Goal: Task Accomplishment & Management: Use online tool/utility

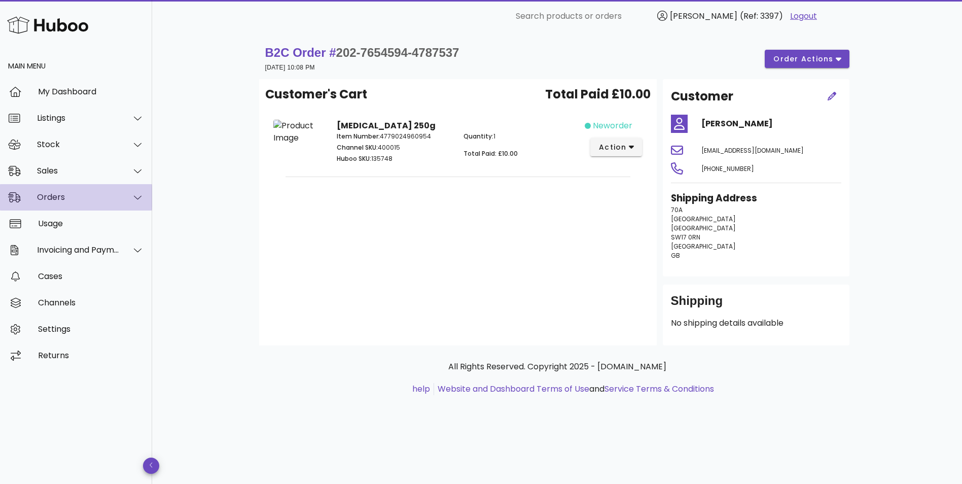
click at [55, 202] on div "Orders" at bounding box center [78, 197] width 83 height 10
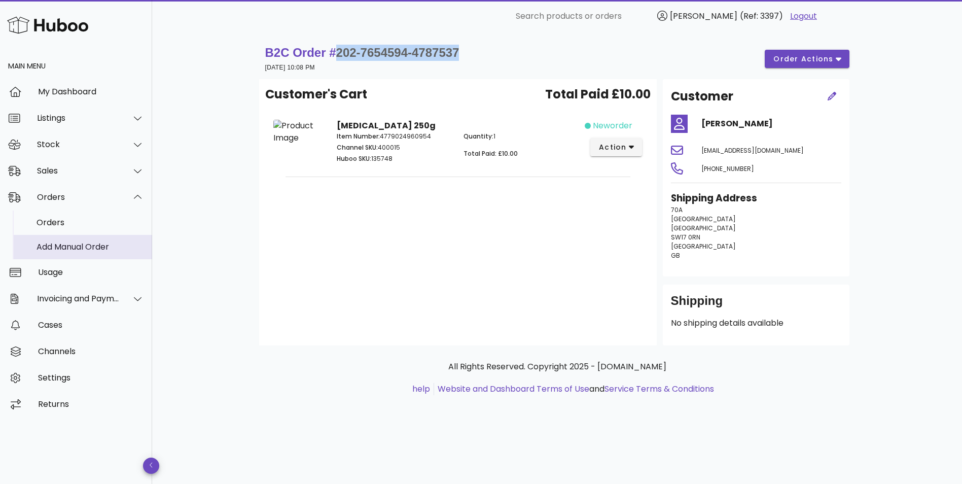
click at [59, 244] on div "Add Manual Order" at bounding box center [91, 247] width 108 height 10
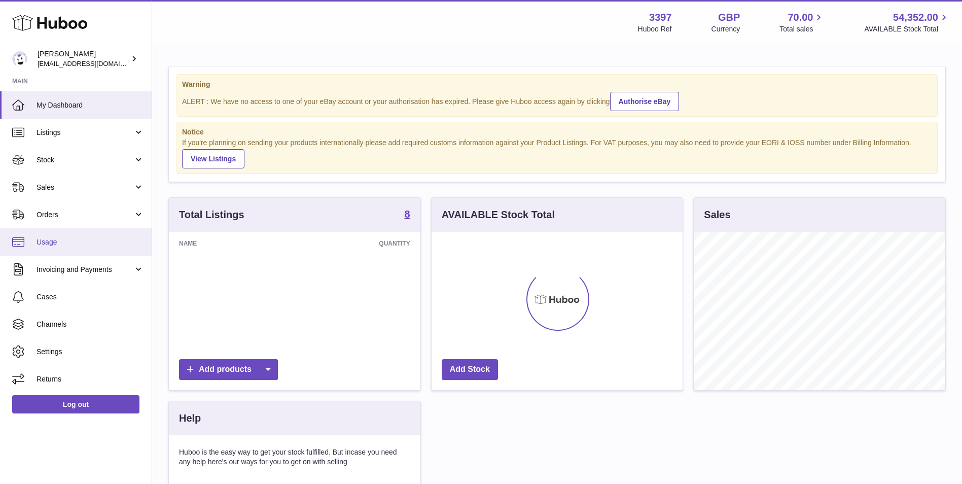
scroll to position [158, 251]
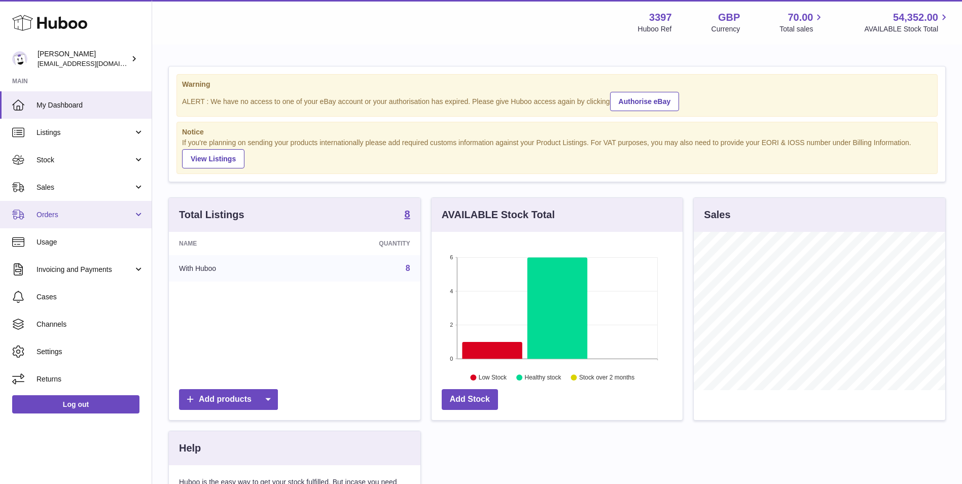
click at [53, 220] on link "Orders" at bounding box center [76, 214] width 152 height 27
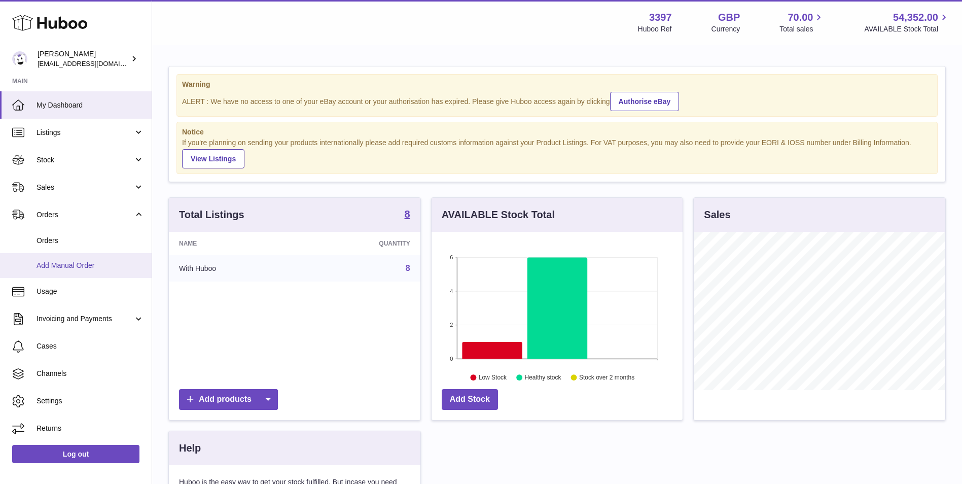
click at [66, 269] on span "Add Manual Order" at bounding box center [91, 266] width 108 height 10
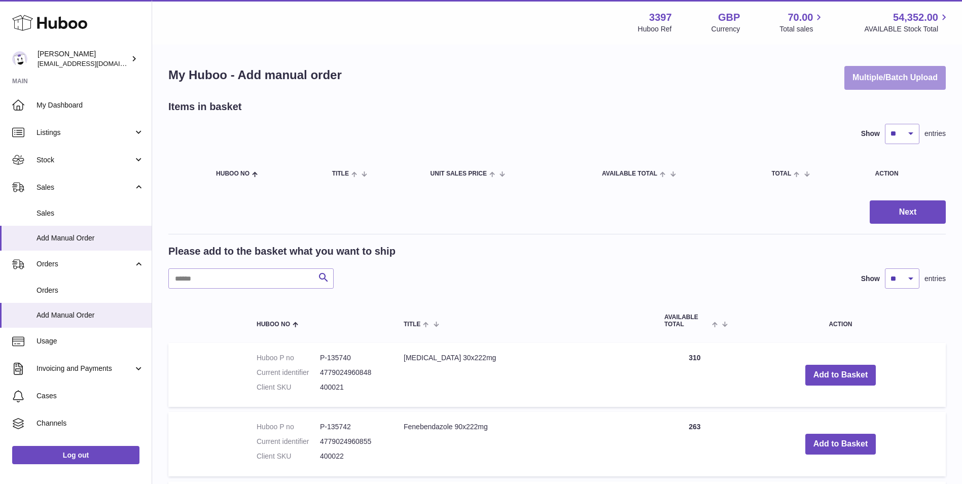
click at [891, 74] on button "Multiple/Batch Upload" at bounding box center [894, 78] width 101 height 24
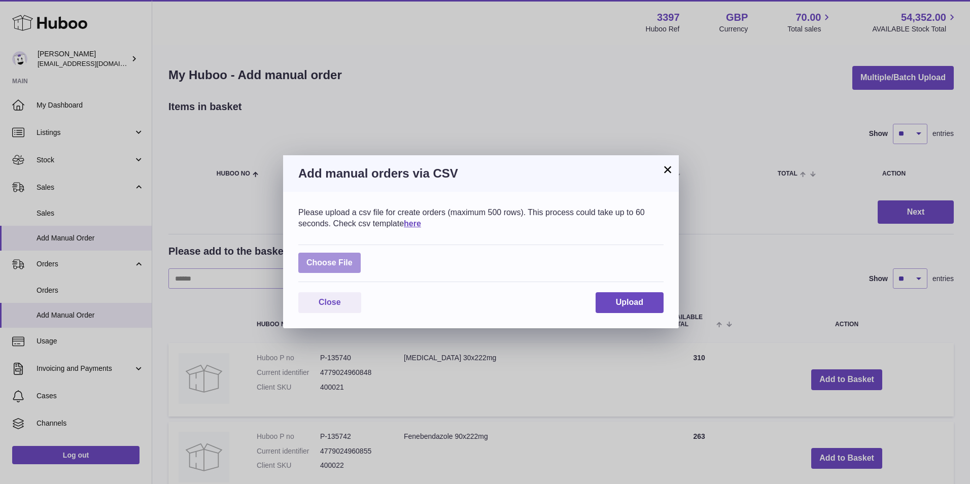
click at [345, 265] on label at bounding box center [329, 263] width 62 height 21
click at [352, 258] on input "file" at bounding box center [352, 258] width 1 height 1
type input "**********"
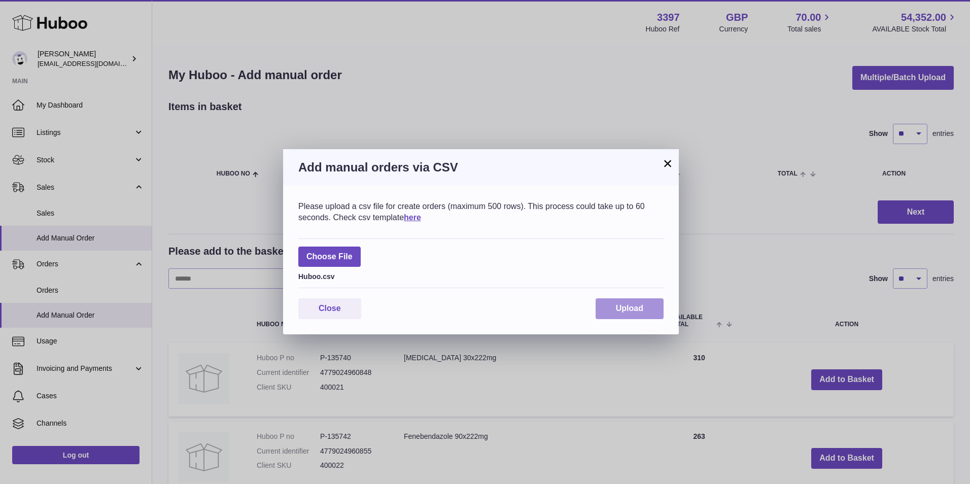
click at [631, 310] on span "Upload" at bounding box center [629, 308] width 27 height 9
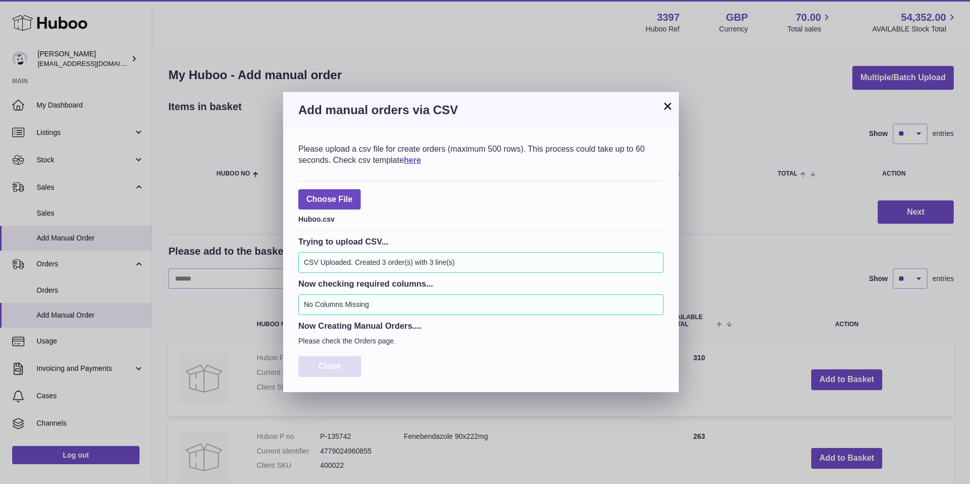
click at [344, 362] on button "Close" at bounding box center [329, 366] width 63 height 21
